Goal: Navigation & Orientation: Find specific page/section

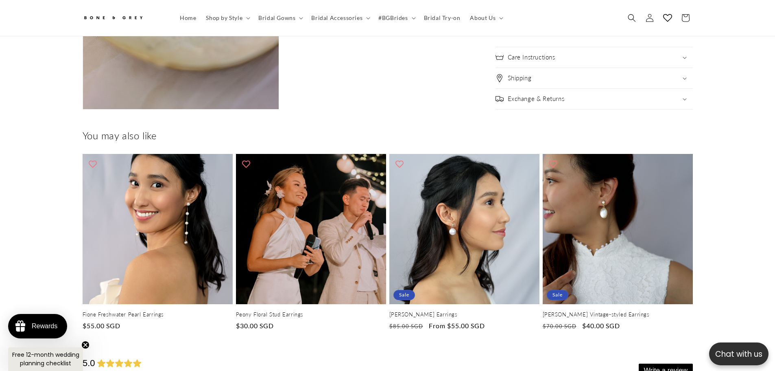
scroll to position [0, 448]
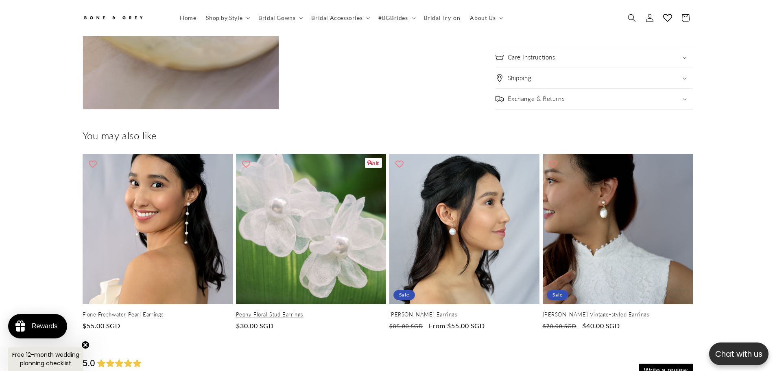
click at [264, 311] on link "Peony Floral Stud Earrings" at bounding box center [311, 314] width 150 height 7
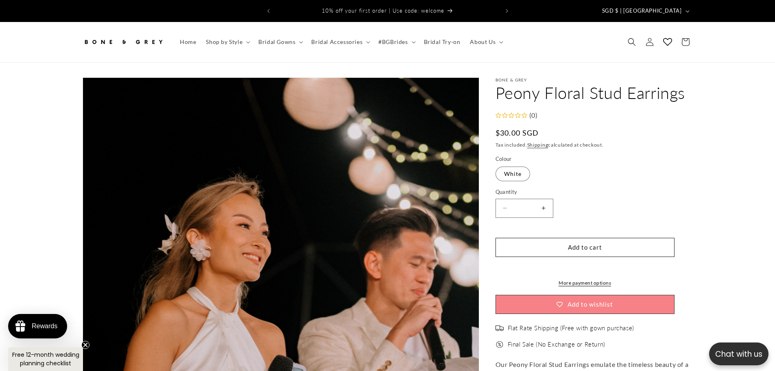
click at [587, 34] on header "Home Shop by Style Shop by Style Vows in Motion By Style" at bounding box center [387, 42] width 651 height 40
click at [495, 41] on summary "About Us" at bounding box center [486, 41] width 42 height 17
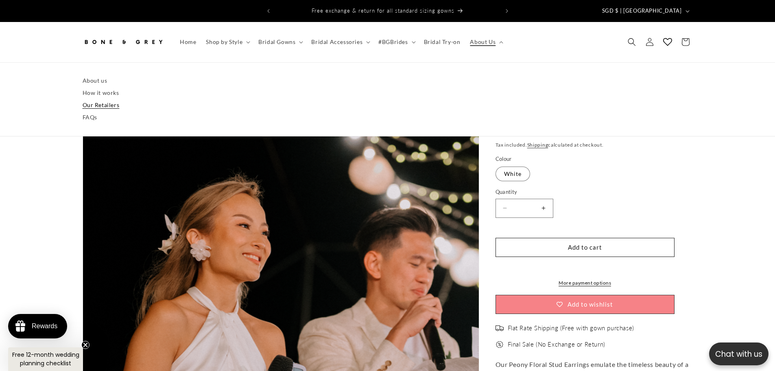
click at [112, 101] on link "Our Retailers" at bounding box center [388, 105] width 610 height 12
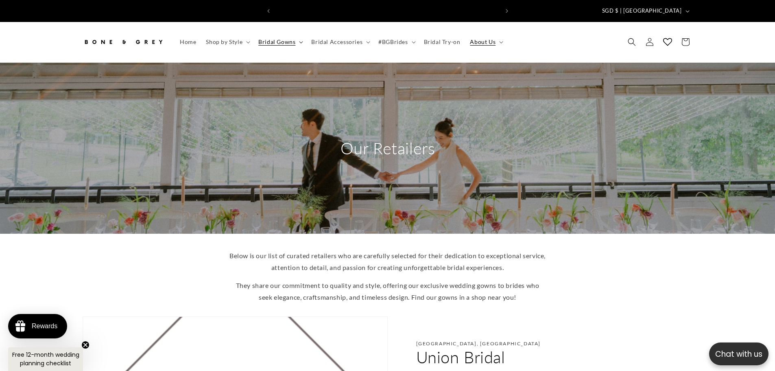
scroll to position [0, 448]
click at [497, 39] on summary "About Us" at bounding box center [486, 41] width 42 height 17
